Goal: Task Accomplishment & Management: Manage account settings

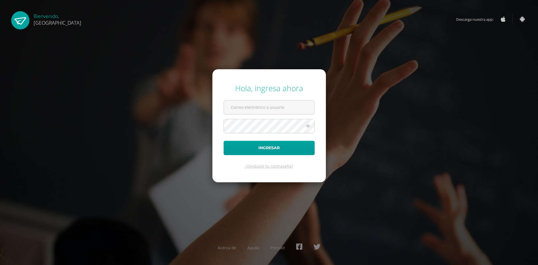
click at [285, 116] on form "Hola, ingresa ahora Ingresar ¿Olvidaste tu contraseña?" at bounding box center [270, 125] width 114 height 113
click at [275, 113] on input "text" at bounding box center [269, 107] width 91 height 14
type input "2023803@colegiobelga.edu.gt"
click at [224, 141] on button "Ingresar" at bounding box center [269, 148] width 91 height 14
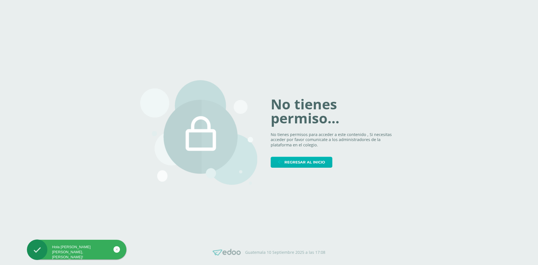
click at [310, 162] on span "Regresar al inicio" at bounding box center [305, 162] width 41 height 10
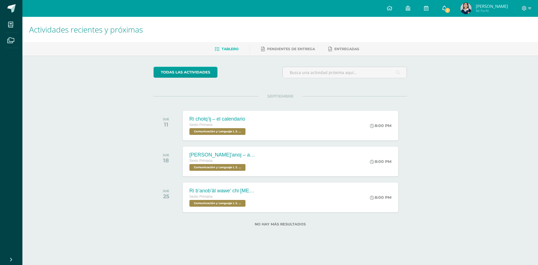
click at [442, 6] on icon at bounding box center [444, 8] width 4 height 5
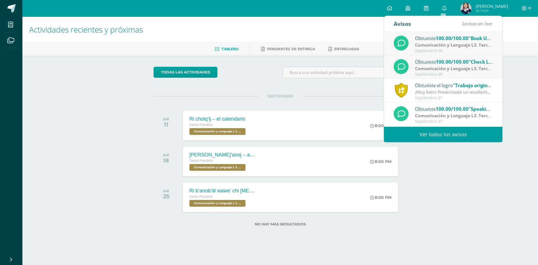
click at [412, 131] on link "Ver todos los avisos" at bounding box center [443, 134] width 119 height 15
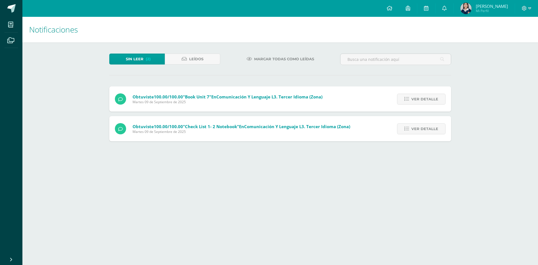
click at [412, 132] on link "Ver detalle" at bounding box center [421, 128] width 49 height 11
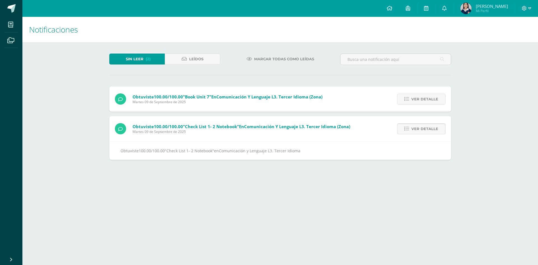
click at [412, 131] on link "Ver detalle" at bounding box center [421, 128] width 49 height 11
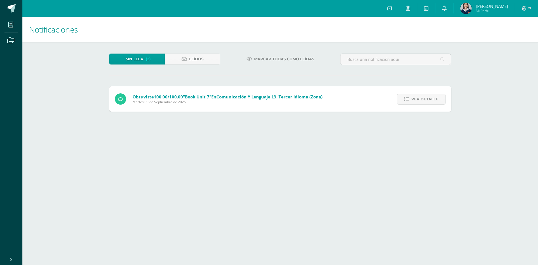
click at [418, 107] on div "Ver detalle" at bounding box center [420, 98] width 63 height 25
drag, startPoint x: 418, startPoint y: 107, endPoint x: 429, endPoint y: 101, distance: 12.0
click at [419, 107] on div "Ver detalle" at bounding box center [420, 98] width 63 height 25
click at [425, 100] on span "Ver detalle" at bounding box center [425, 99] width 27 height 10
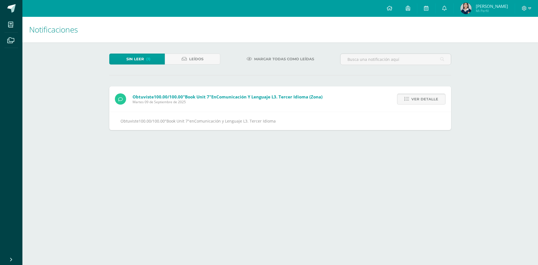
click at [425, 100] on span "Ver detalle" at bounding box center [425, 99] width 27 height 10
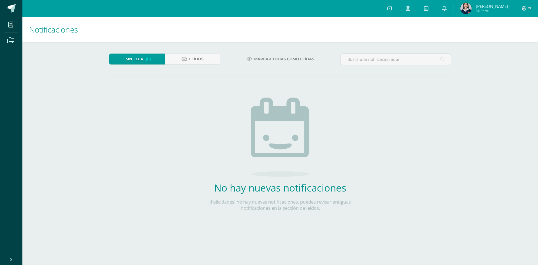
click at [532, 7] on div at bounding box center [526, 8] width 23 height 17
click at [526, 7] on icon at bounding box center [524, 8] width 5 height 5
click at [499, 39] on link "Cerrar sesión" at bounding box center [509, 38] width 44 height 8
